Goal: Transaction & Acquisition: Purchase product/service

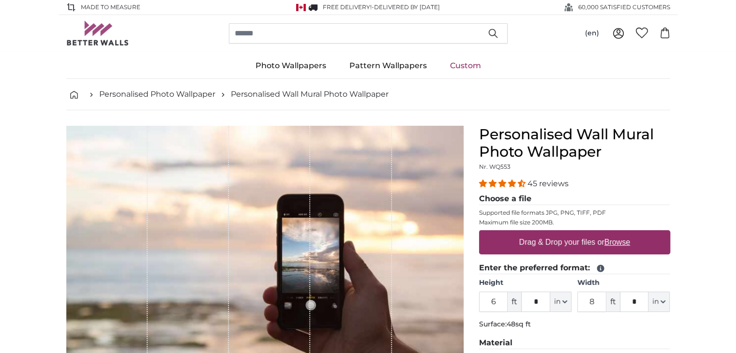
click at [568, 246] on label "Drag & Drop your files or Browse" at bounding box center [574, 242] width 119 height 19
click at [568, 233] on input "Drag & Drop your files or Browse" at bounding box center [574, 231] width 191 height 3
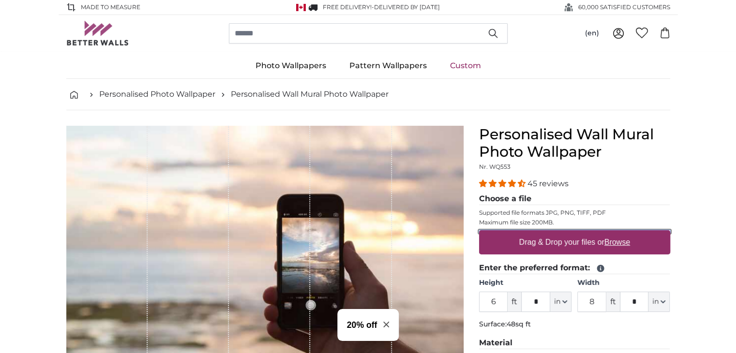
type input "**********"
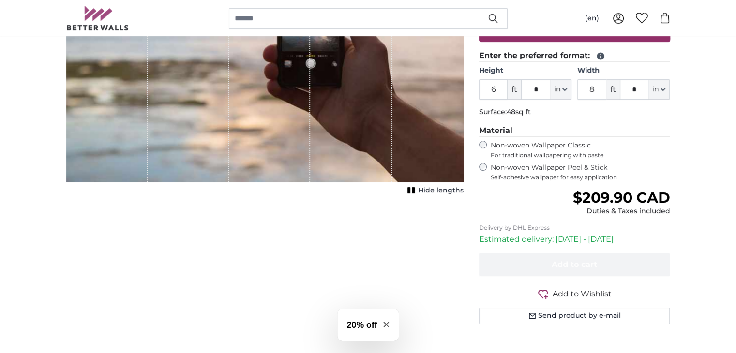
scroll to position [251, 0]
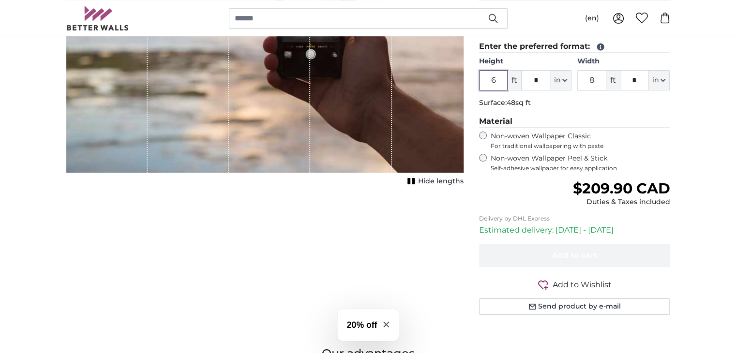
click at [500, 78] on input "6" at bounding box center [493, 80] width 29 height 20
type input "3"
click at [596, 80] on input "8" at bounding box center [591, 80] width 29 height 20
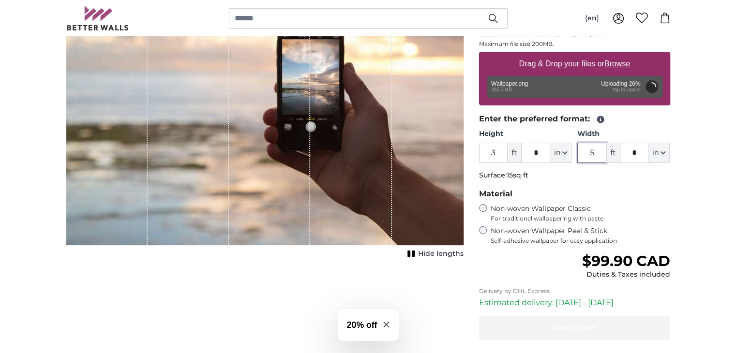
scroll to position [182, 0]
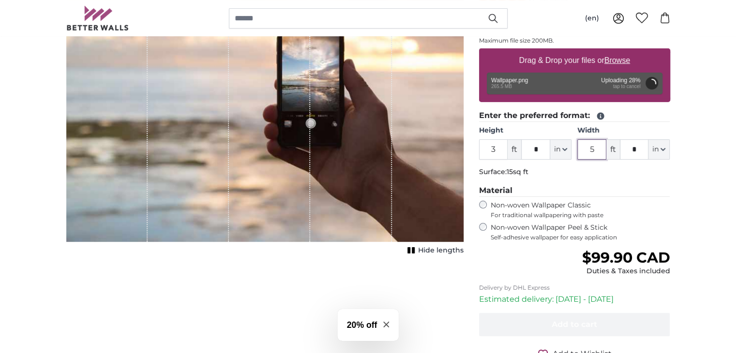
type input "5"
click at [569, 217] on span "For traditional wallpapering with paste" at bounding box center [581, 215] width 180 height 8
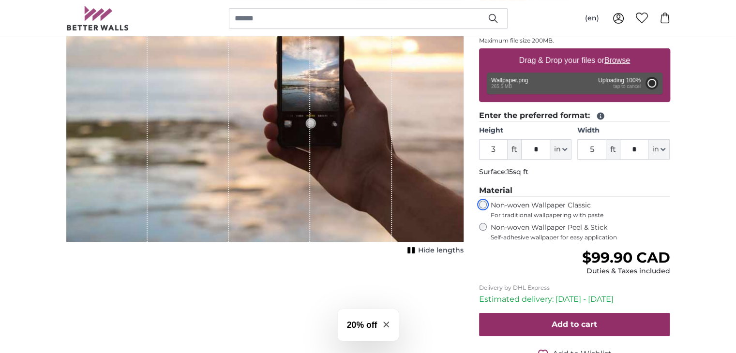
type input "6"
type input "8"
type input "***"
